Goal: Task Accomplishment & Management: Use online tool/utility

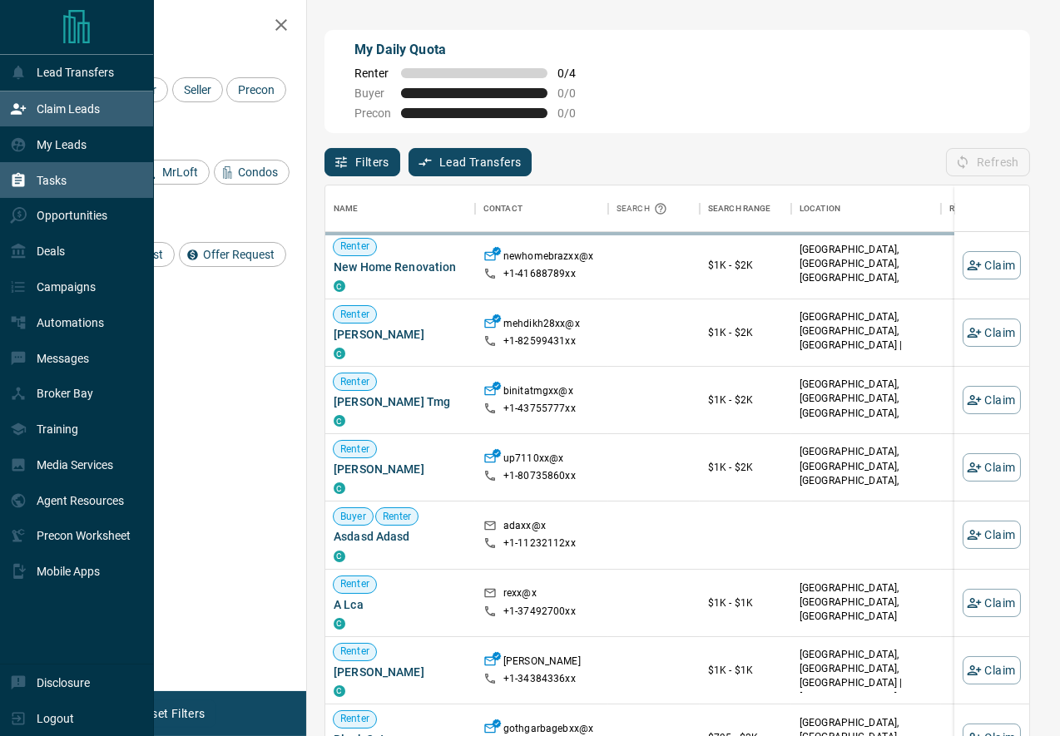
scroll to position [562, 703]
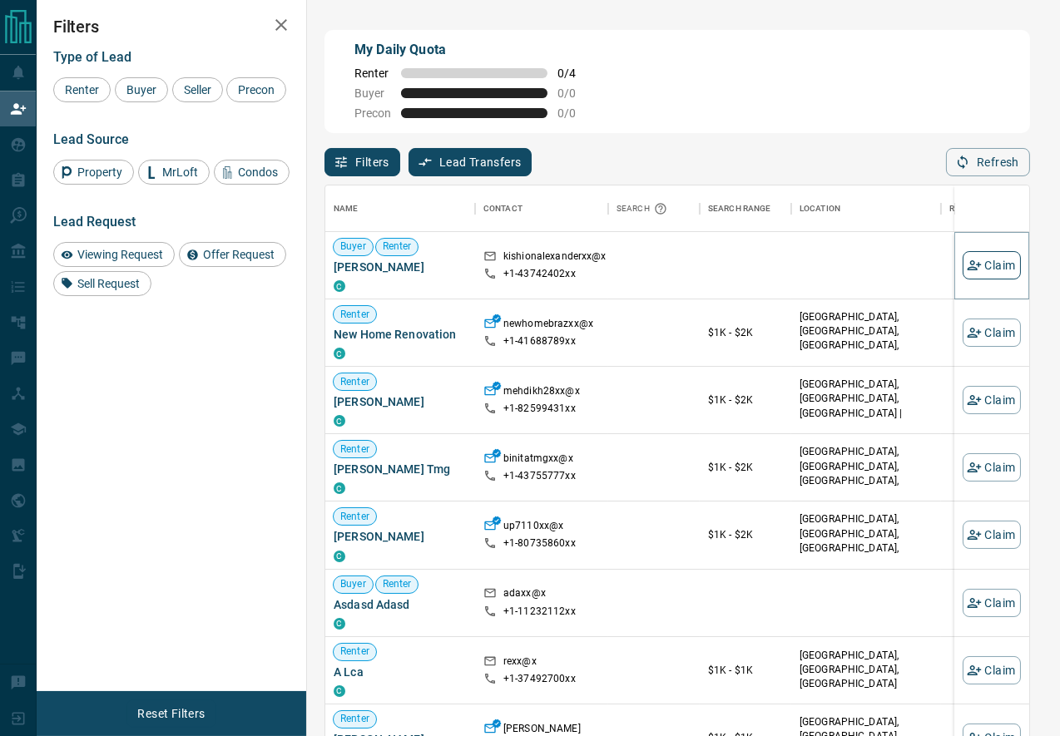
click at [984, 256] on button "Claim" at bounding box center [991, 265] width 58 height 28
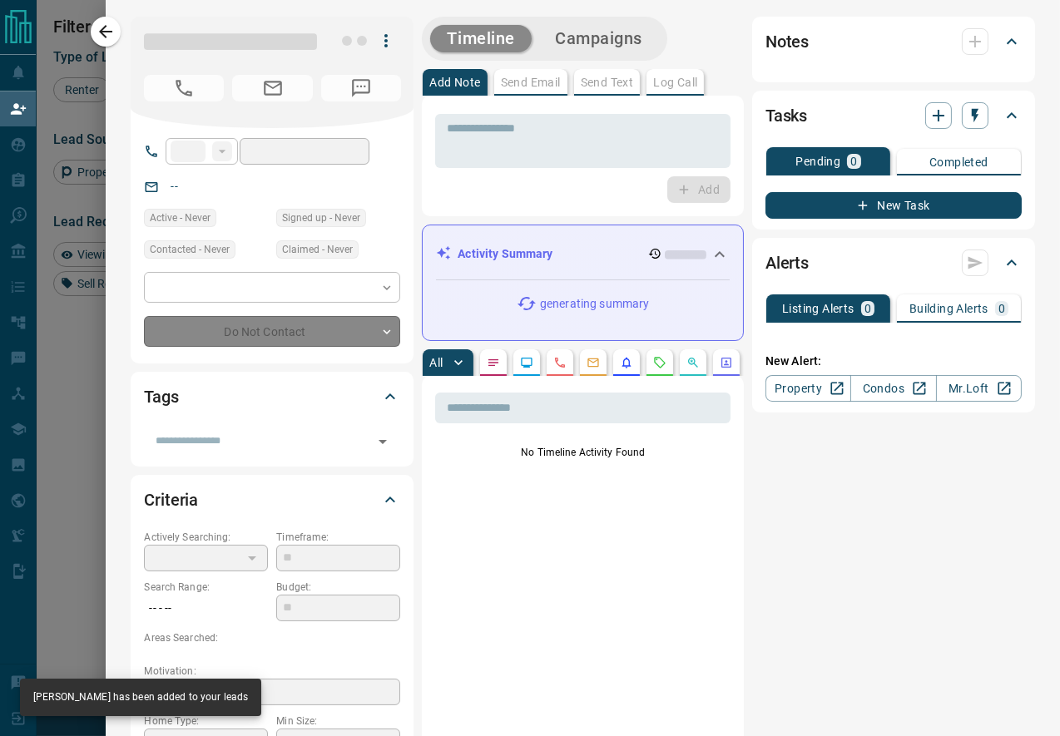
type input "**"
type input "**********"
type input "**"
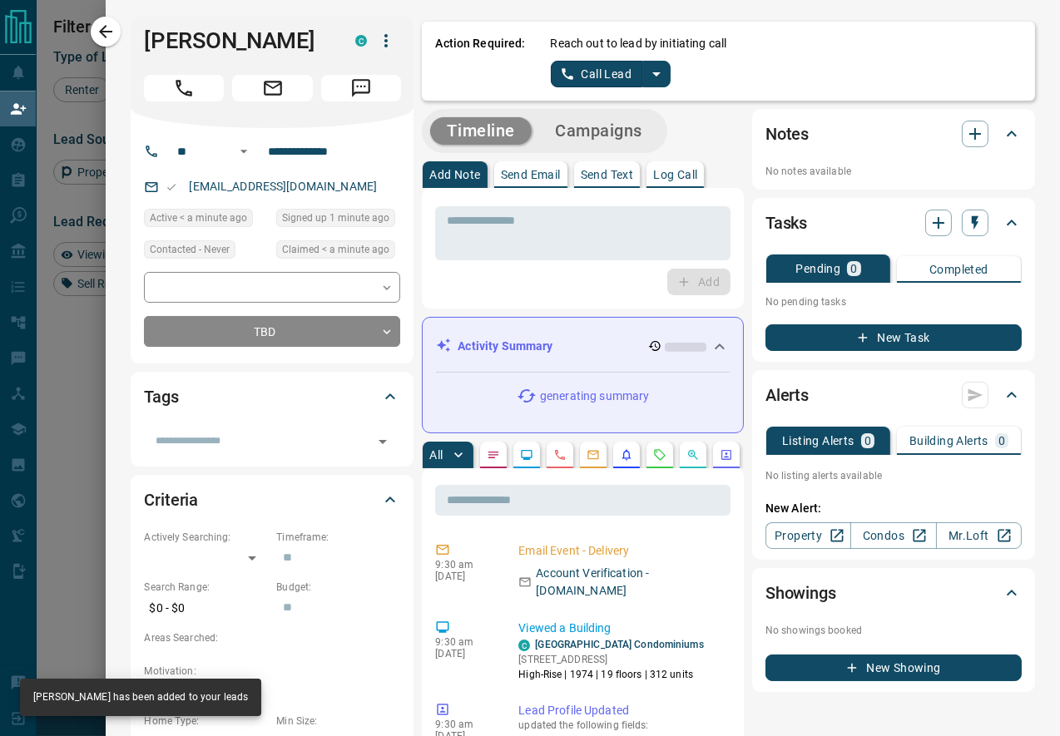
scroll to position [0, 0]
click at [658, 85] on button "split button" at bounding box center [656, 74] width 28 height 27
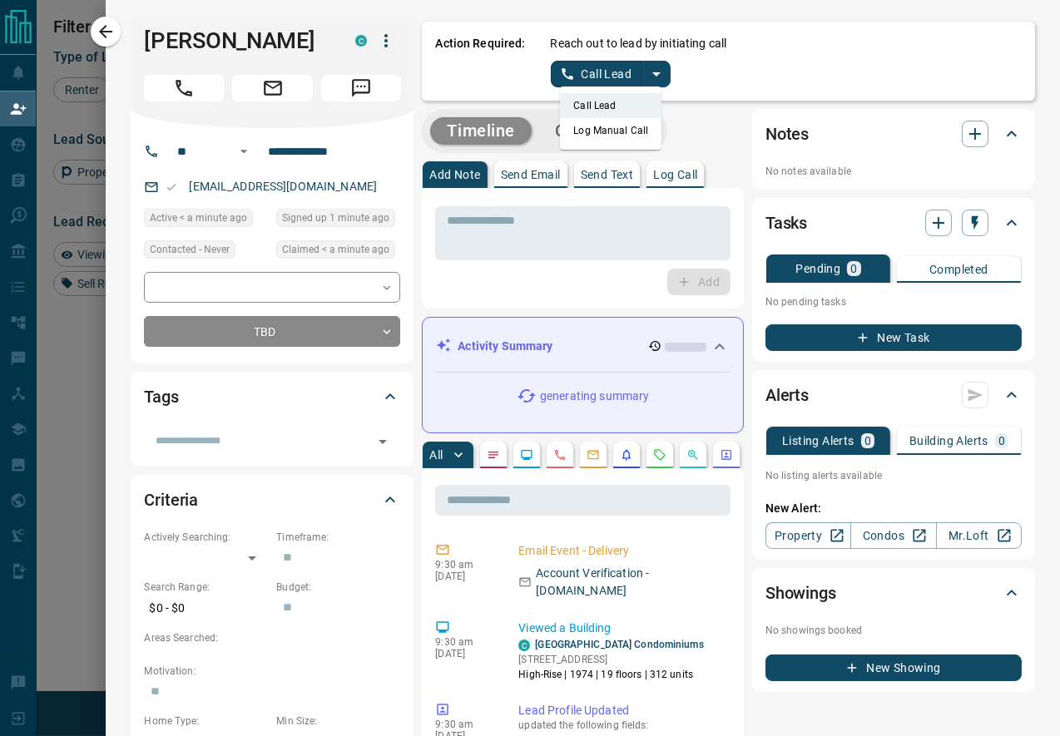
click at [627, 132] on li "Log Manual Call" at bounding box center [610, 130] width 101 height 25
click at [596, 76] on button "Log Manual Call" at bounding box center [606, 74] width 110 height 27
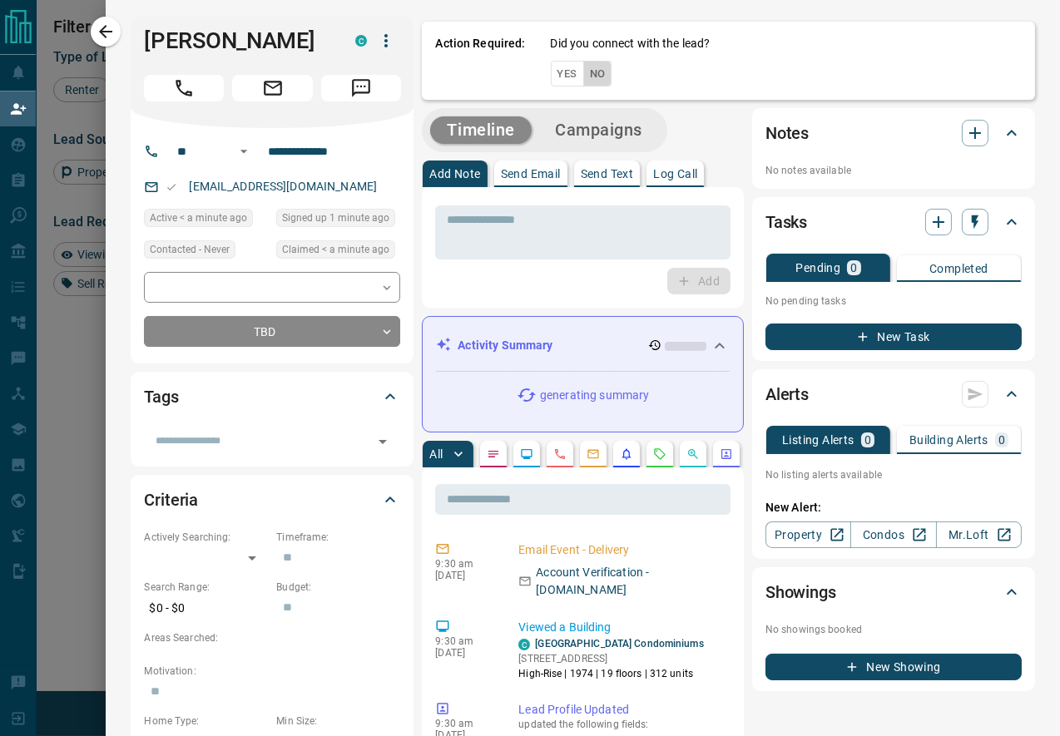
click at [596, 76] on button "No" at bounding box center [597, 74] width 29 height 26
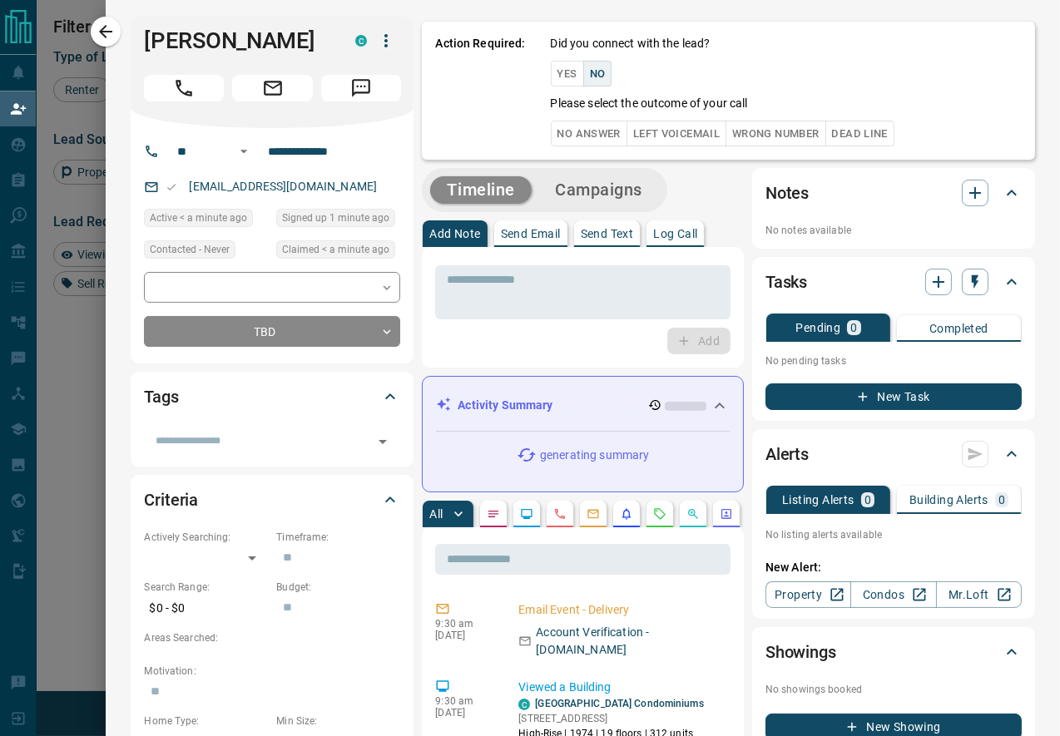
click at [580, 147] on div "Action Required: Did you connect with the lead? Yes No Please select the outcom…" at bounding box center [728, 91] width 613 height 138
click at [579, 141] on button "No Answer" at bounding box center [589, 134] width 77 height 26
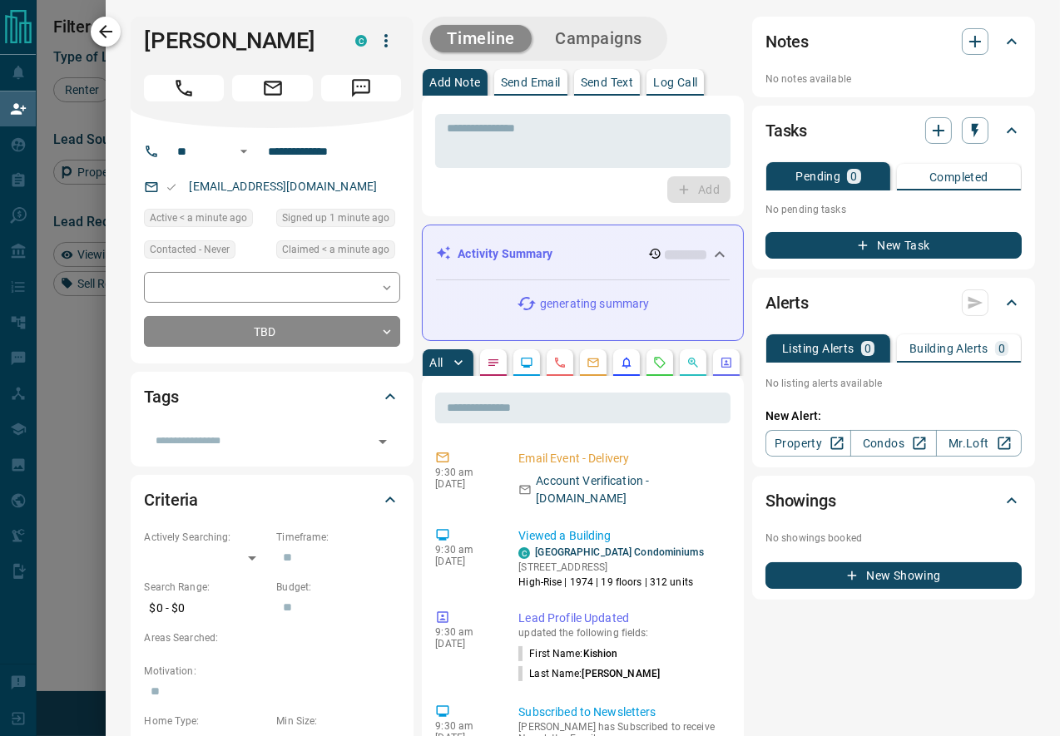
click at [114, 32] on icon "button" at bounding box center [106, 32] width 20 height 20
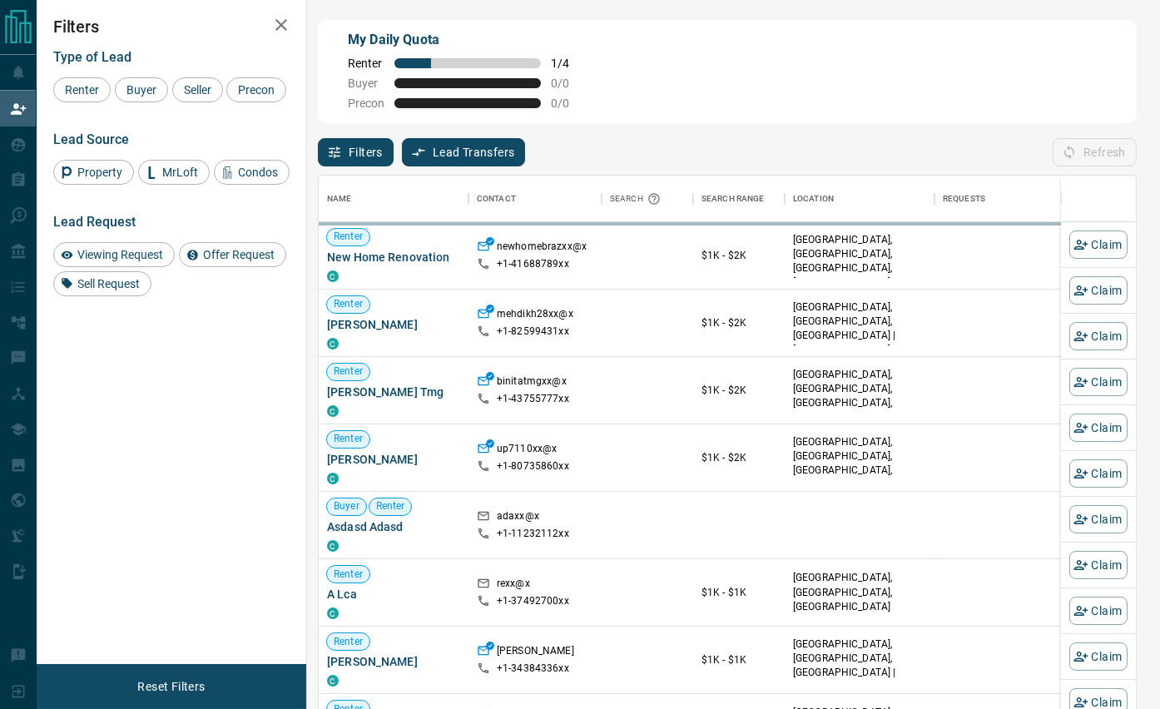
scroll to position [540, 816]
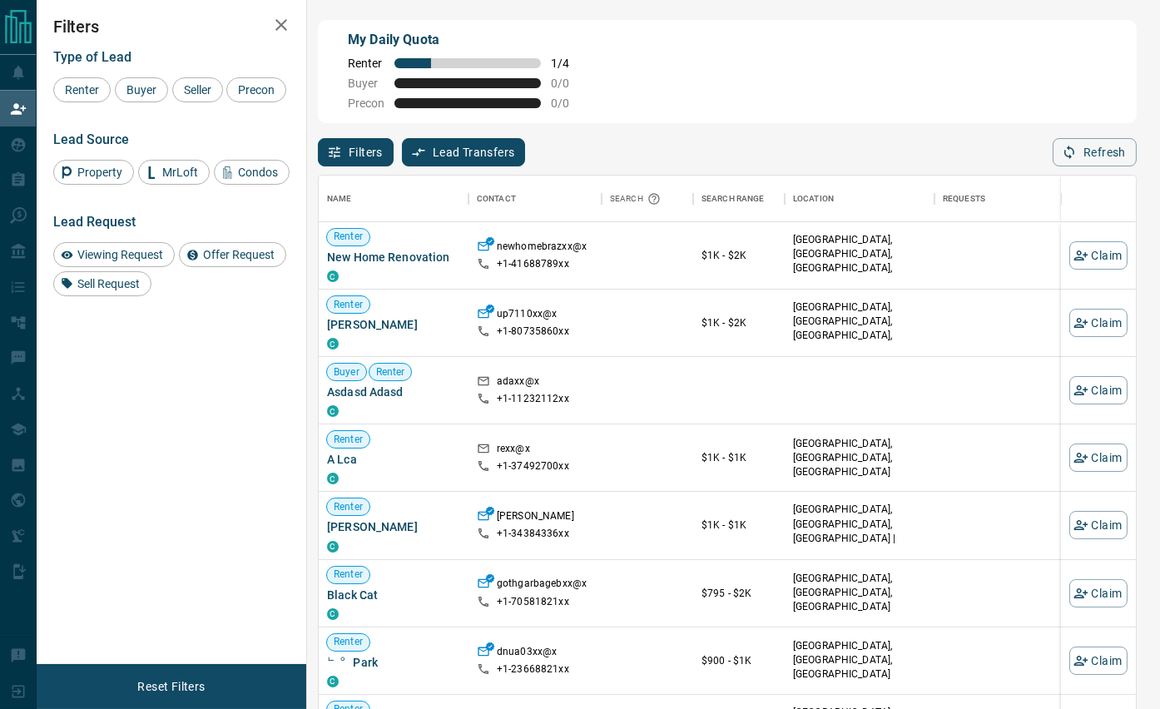
click at [1049, 170] on div "Name Contact Search Search Range Location Requests AI Status Recent Opportuniti…" at bounding box center [727, 441] width 818 height 551
click at [1059, 169] on div "Name Contact Search Search Range Location Requests AI Status Recent Opportuniti…" at bounding box center [727, 441] width 818 height 551
click at [1059, 151] on icon "button" at bounding box center [1068, 152] width 15 height 15
